Goal: Find specific page/section: Find specific page/section

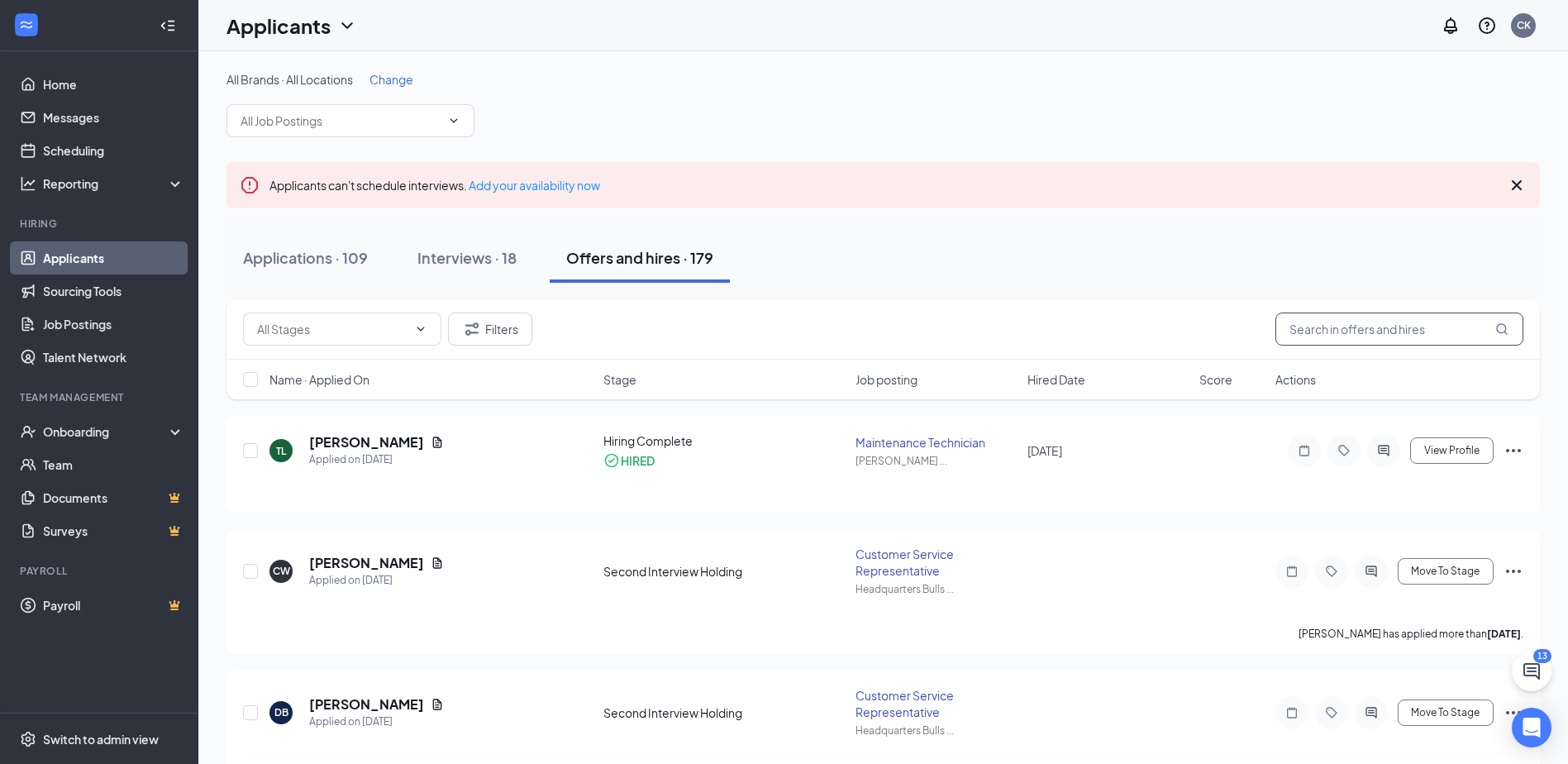
click at [1358, 324] on input "text" at bounding box center [1399, 329] width 248 height 33
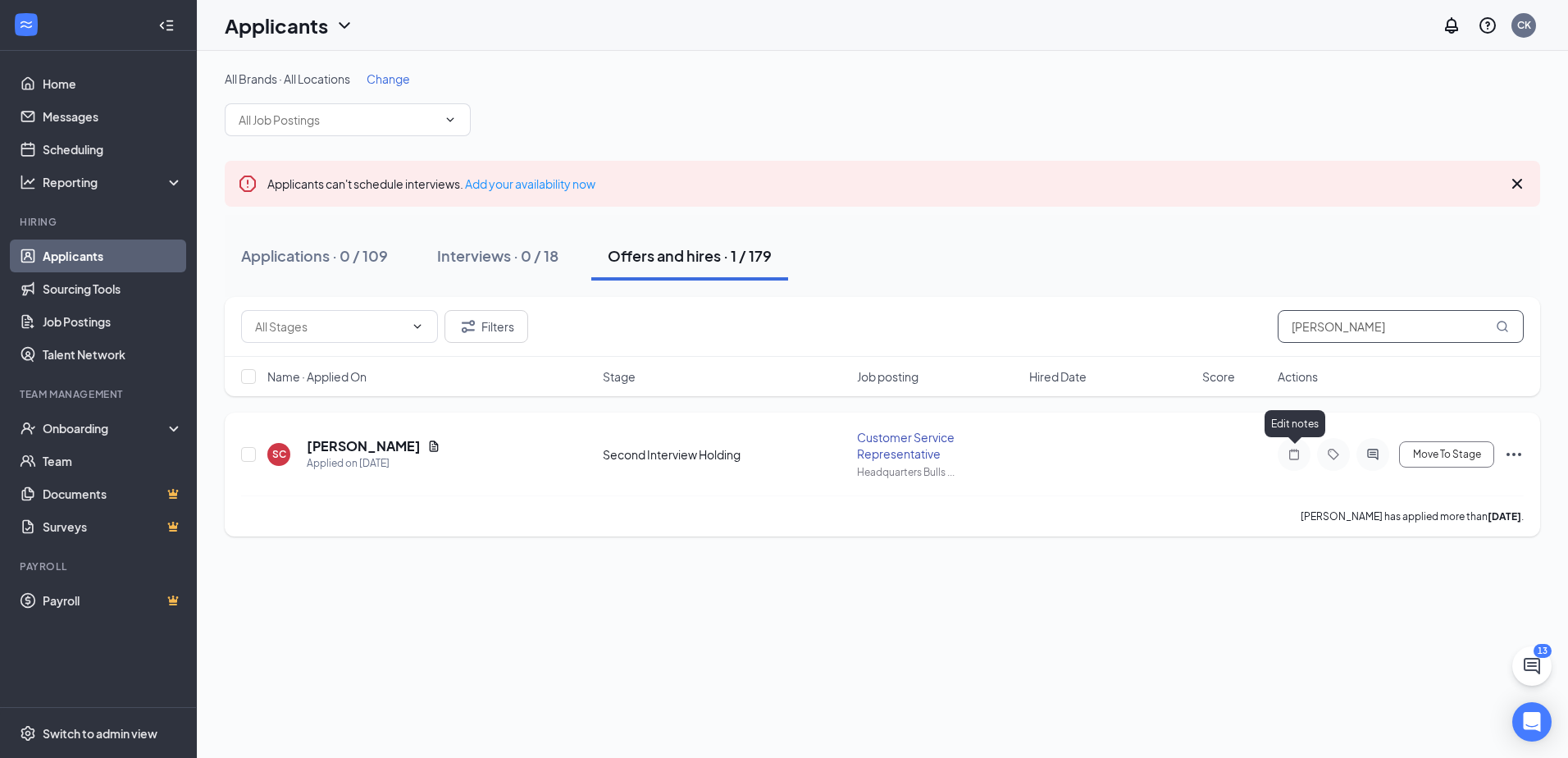
type input "[PERSON_NAME]"
click at [1294, 452] on icon "Note" at bounding box center [1294, 454] width 20 height 13
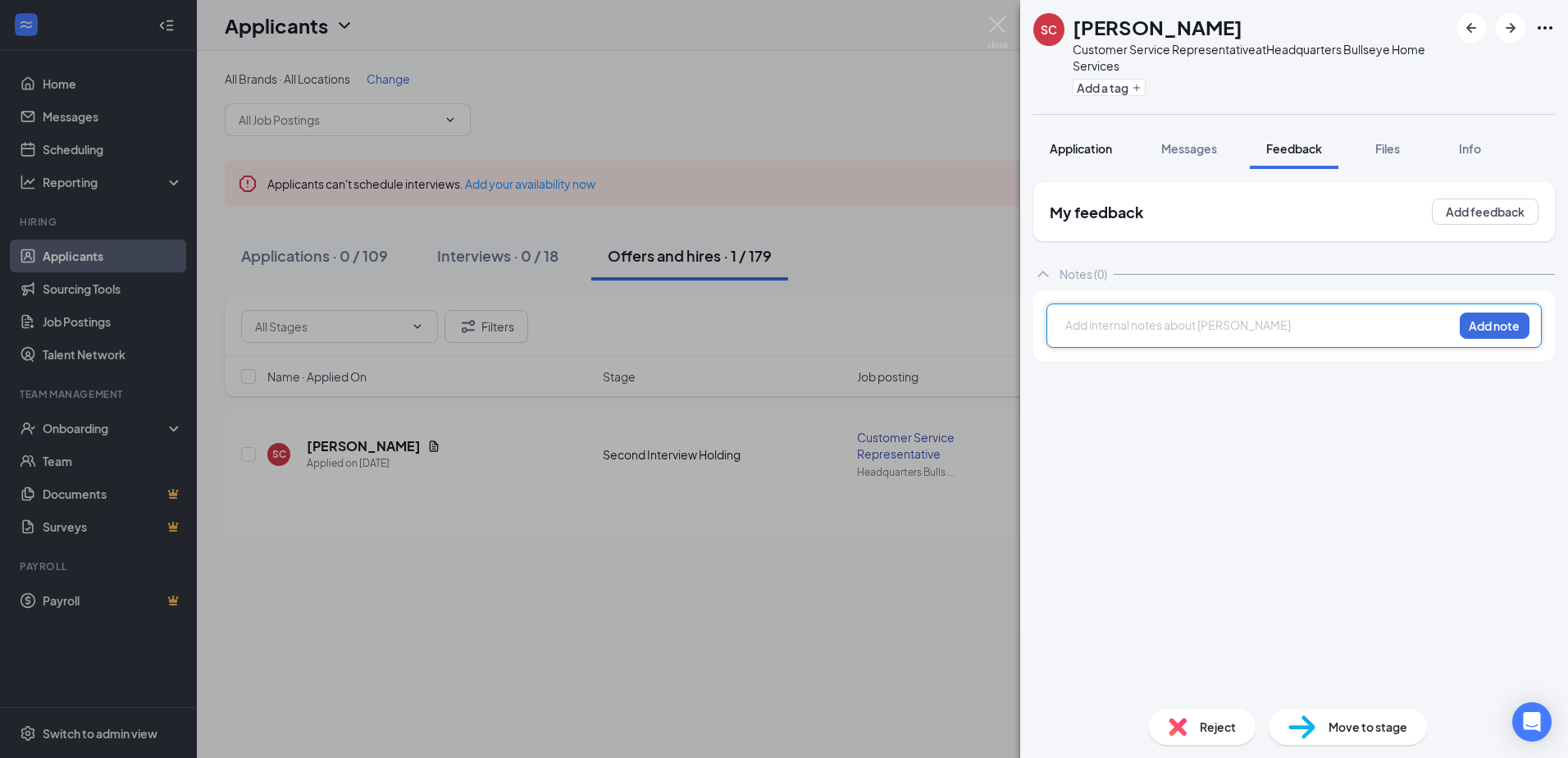
click at [1101, 145] on span "Application" at bounding box center [1081, 149] width 62 height 15
